Goal: Information Seeking & Learning: Learn about a topic

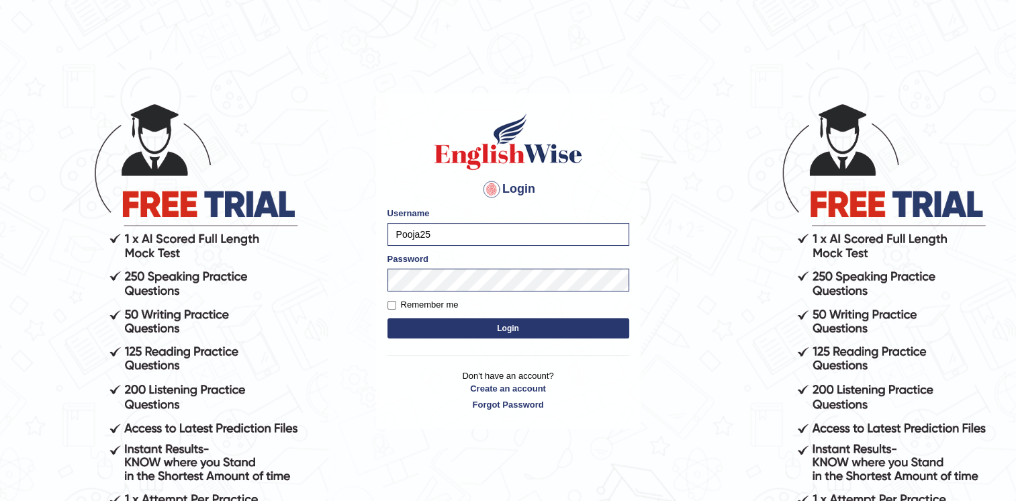
click at [499, 328] on button "Login" at bounding box center [508, 328] width 242 height 20
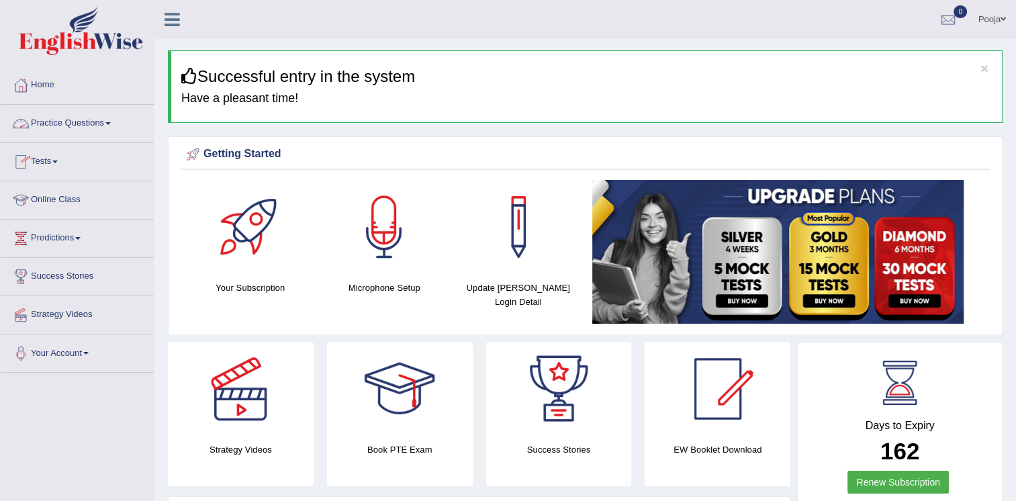
click at [83, 121] on link "Practice Questions" at bounding box center [77, 122] width 153 height 34
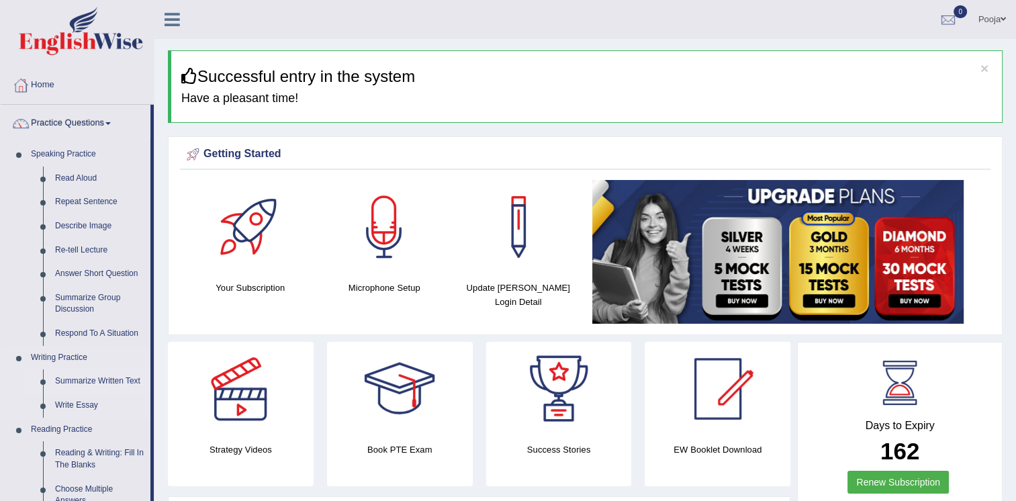
click at [116, 378] on link "Summarize Written Text" at bounding box center [99, 381] width 101 height 24
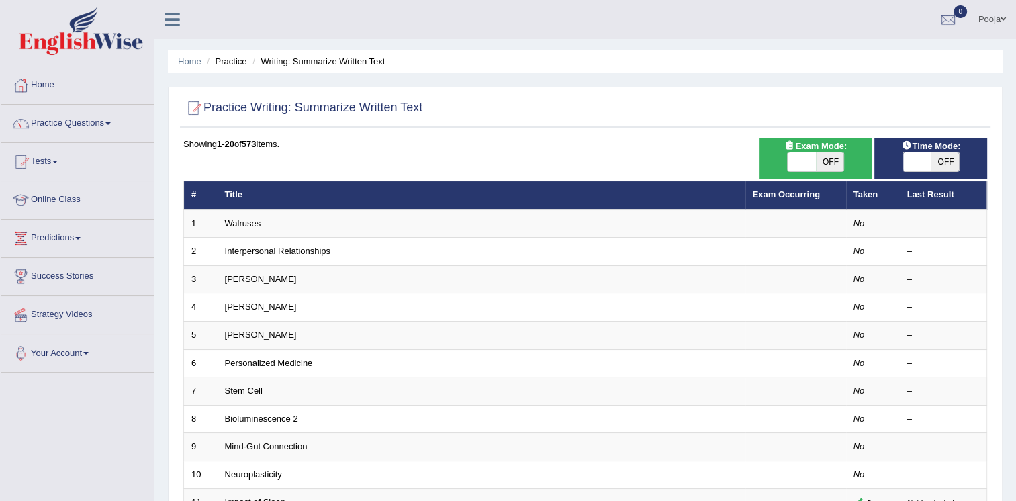
click at [948, 153] on span "OFF" at bounding box center [945, 161] width 28 height 19
checkbox input "true"
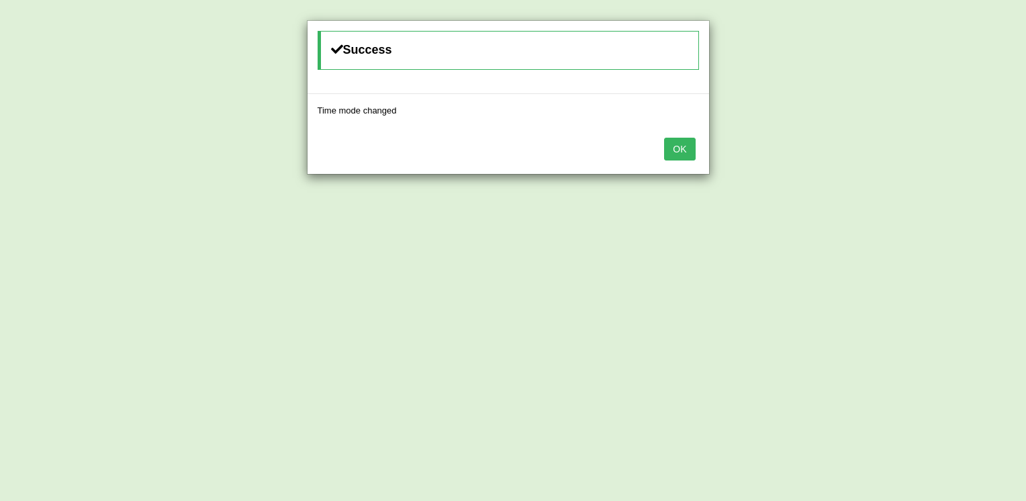
click at [691, 147] on button "OK" at bounding box center [679, 149] width 31 height 23
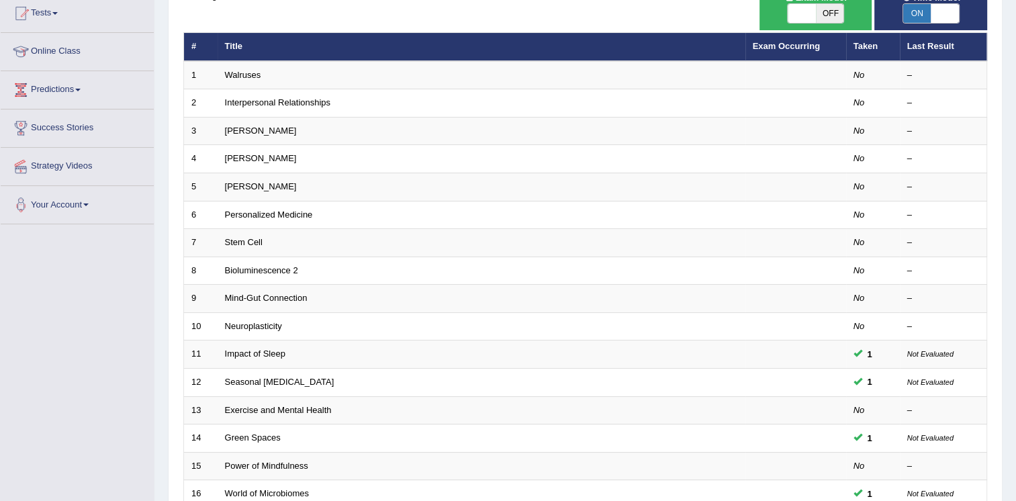
scroll to position [161, 0]
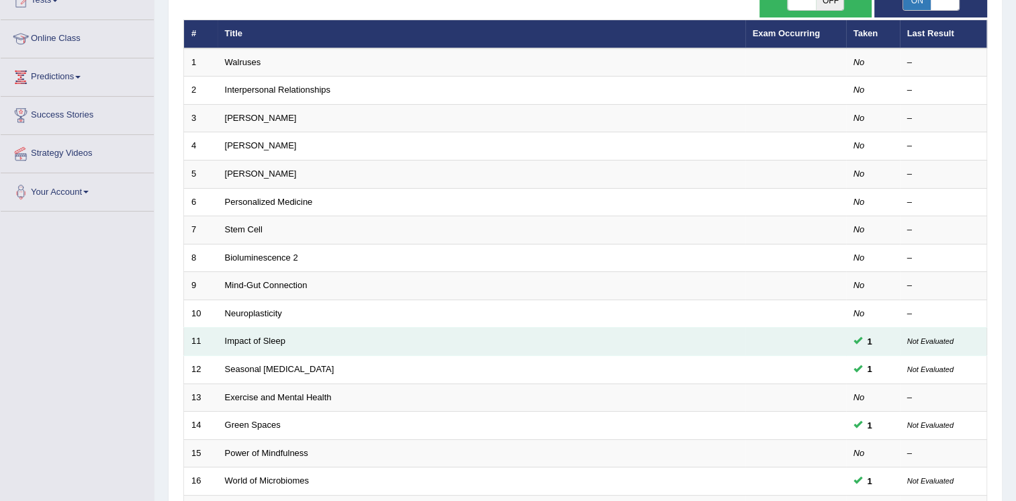
click at [395, 351] on td "Impact of Sleep" at bounding box center [482, 342] width 528 height 28
click at [277, 341] on link "Impact of Sleep" at bounding box center [255, 341] width 60 height 10
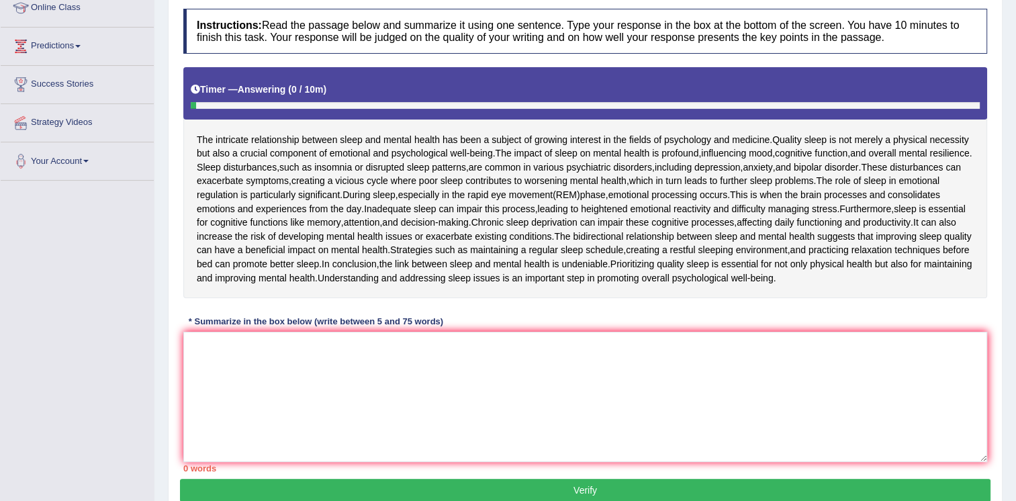
scroll to position [197, 0]
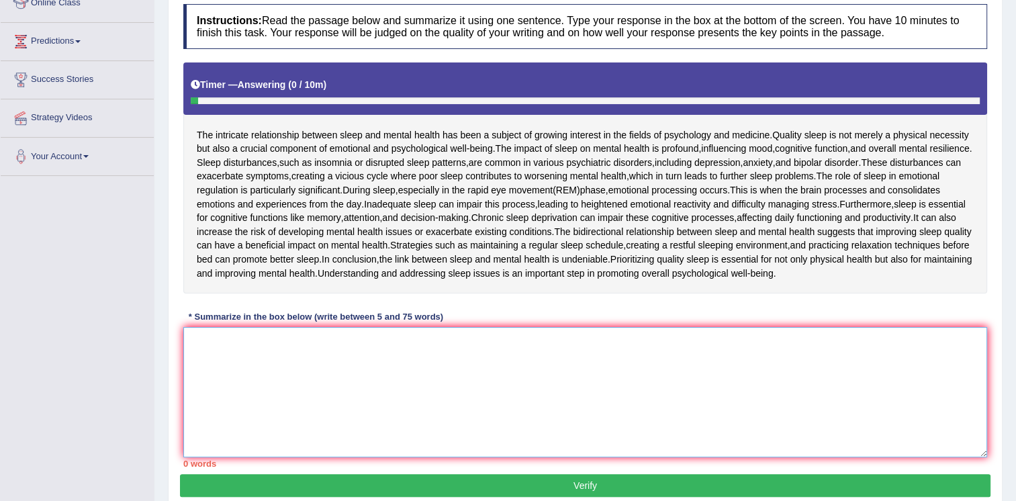
click at [365, 344] on textarea at bounding box center [585, 392] width 804 height 130
type textarea "t"
type textarea "Th e"
click at [99, 7] on link "Online Class" at bounding box center [77, 2] width 153 height 34
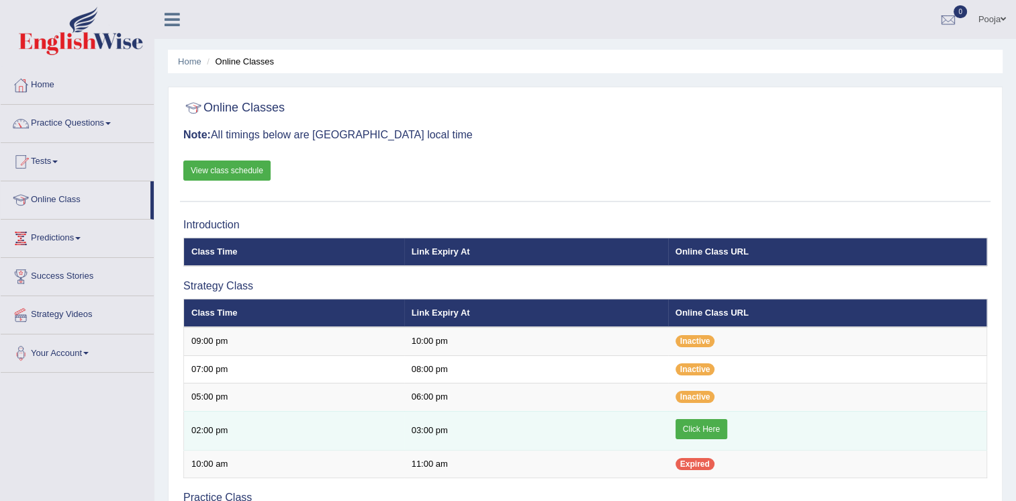
click at [704, 428] on link "Click Here" at bounding box center [702, 429] width 52 height 20
